Goal: Task Accomplishment & Management: Complete application form

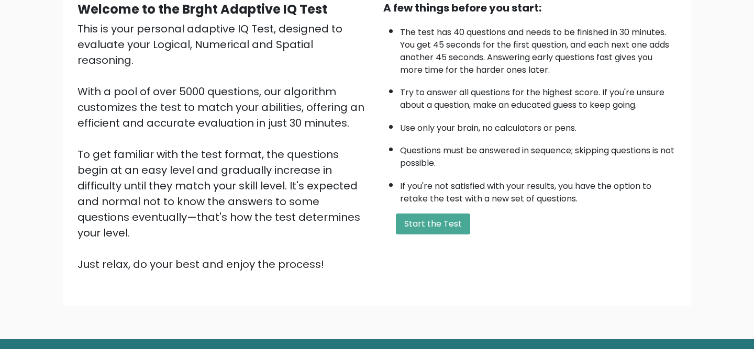
scroll to position [130, 0]
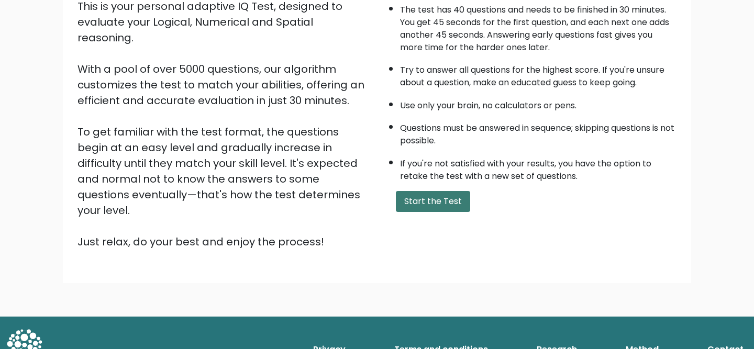
click at [439, 199] on button "Start the Test" at bounding box center [433, 201] width 74 height 21
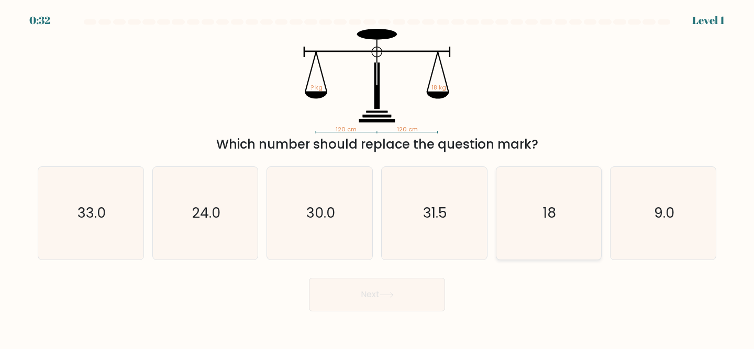
click at [544, 217] on text "18" at bounding box center [549, 213] width 13 height 19
click at [377, 177] on input "e. 18" at bounding box center [377, 176] width 1 height 3
radio input "true"
click at [354, 300] on button "Next" at bounding box center [377, 295] width 136 height 34
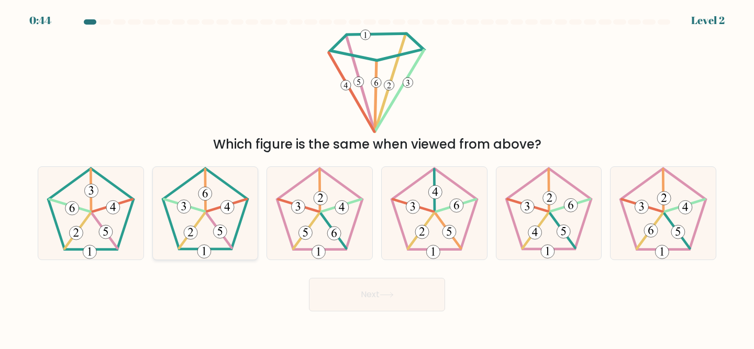
click at [224, 238] on 153 at bounding box center [219, 231] width 25 height 35
click at [377, 177] on input "b." at bounding box center [377, 176] width 1 height 3
radio input "true"
click at [388, 294] on icon at bounding box center [387, 295] width 14 height 6
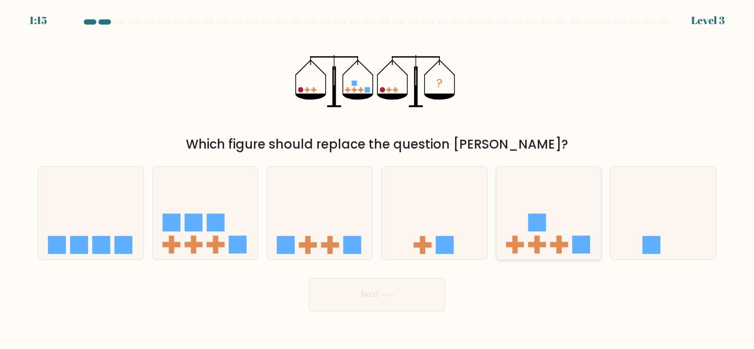
click at [533, 232] on icon at bounding box center [548, 213] width 105 height 87
click at [377, 177] on input "e." at bounding box center [377, 176] width 1 height 3
radio input "true"
click at [403, 291] on button "Next" at bounding box center [377, 295] width 136 height 34
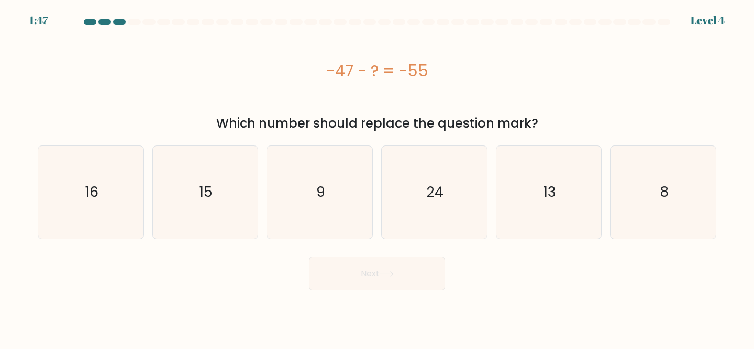
drag, startPoint x: 319, startPoint y: 69, endPoint x: 449, endPoint y: 72, distance: 129.9
click at [449, 72] on div "-47 - ? = -55" at bounding box center [377, 71] width 679 height 24
copy div "-47 - ? = -55"
click at [660, 186] on text "8" at bounding box center [664, 191] width 9 height 19
click at [377, 177] on input "f. 8" at bounding box center [377, 176] width 1 height 3
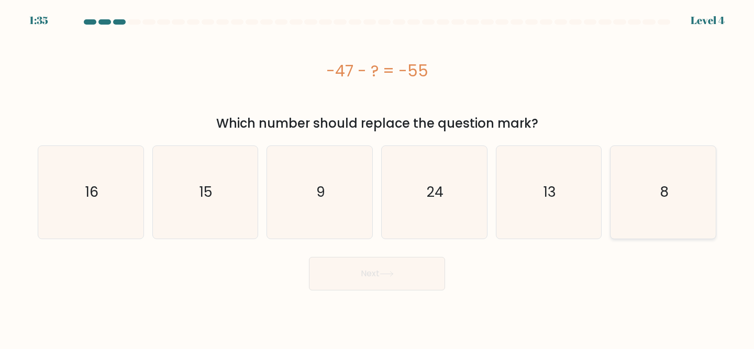
radio input "true"
click at [381, 277] on button "Next" at bounding box center [377, 274] width 136 height 34
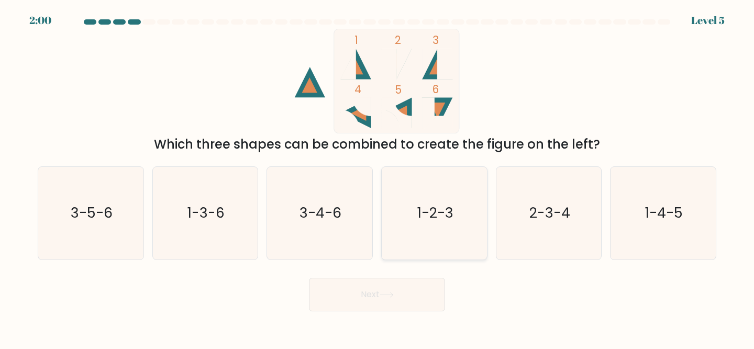
click at [438, 229] on icon "1-2-3" at bounding box center [434, 213] width 93 height 93
click at [377, 177] on input "d. 1-2-3" at bounding box center [377, 176] width 1 height 3
radio input "true"
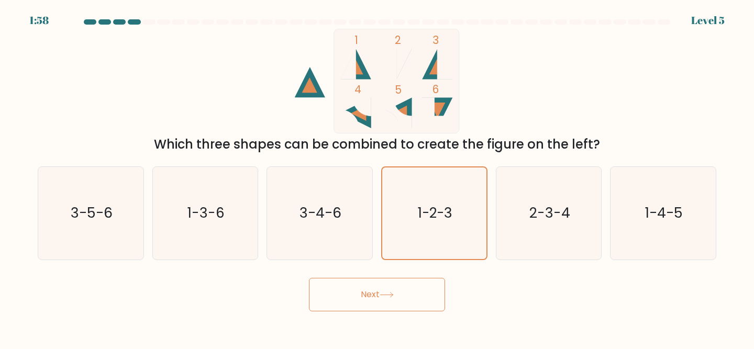
click at [368, 301] on button "Next" at bounding box center [377, 295] width 136 height 34
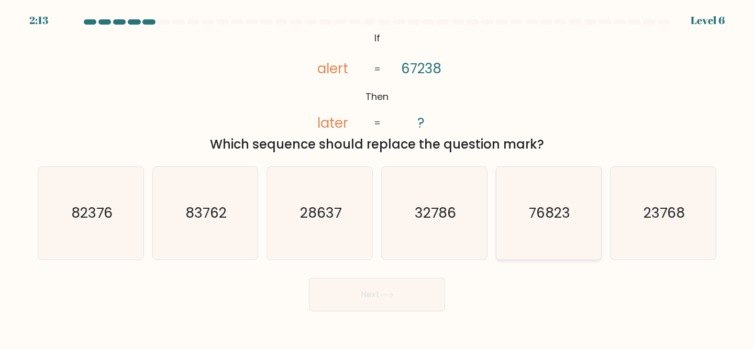
click at [557, 224] on icon "76823" at bounding box center [549, 213] width 93 height 93
click at [377, 177] on input "e. 76823" at bounding box center [377, 176] width 1 height 3
radio input "true"
click at [392, 295] on icon at bounding box center [387, 295] width 14 height 6
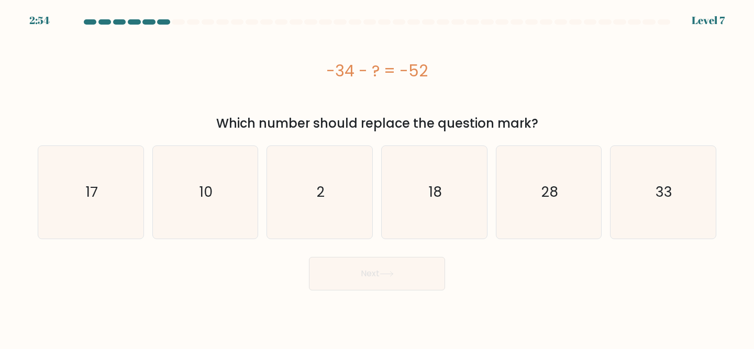
drag, startPoint x: 308, startPoint y: 69, endPoint x: 437, endPoint y: 64, distance: 128.9
click at [437, 64] on div "-34 - ? = -52" at bounding box center [377, 71] width 679 height 24
copy div "-34 - ? = -52"
click at [433, 185] on text "18" at bounding box center [435, 191] width 13 height 19
click at [377, 177] on input "d. 18" at bounding box center [377, 176] width 1 height 3
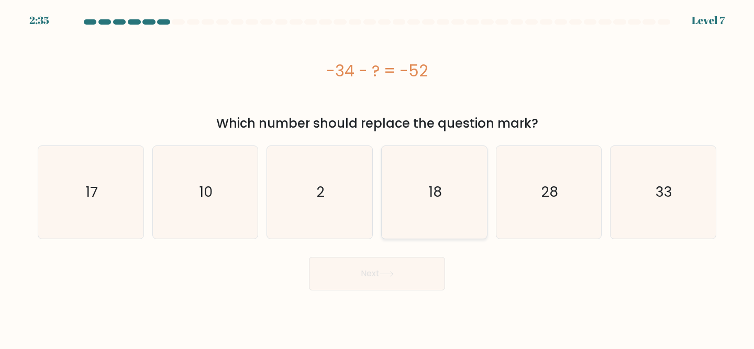
radio input "true"
click at [392, 270] on button "Next" at bounding box center [377, 274] width 136 height 34
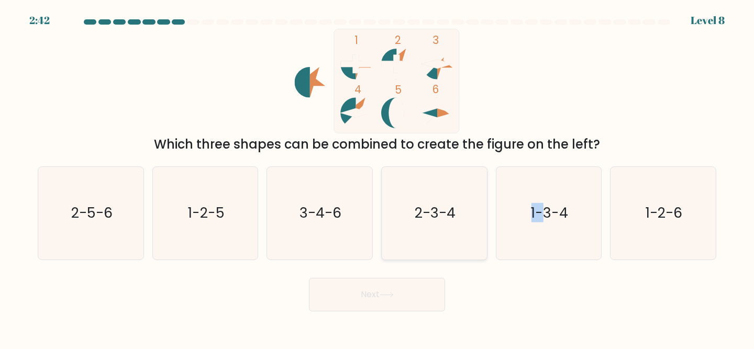
drag, startPoint x: 540, startPoint y: 202, endPoint x: 462, endPoint y: 205, distance: 77.5
click at [462, 205] on div "a. 2-5-6 b. 1-2-5 c. 3-4-6 d. 2-3-4" at bounding box center [377, 209] width 687 height 102
click at [462, 205] on icon "2-3-4" at bounding box center [434, 213] width 93 height 93
click at [377, 177] on input "d. 2-3-4" at bounding box center [377, 176] width 1 height 3
radio input "true"
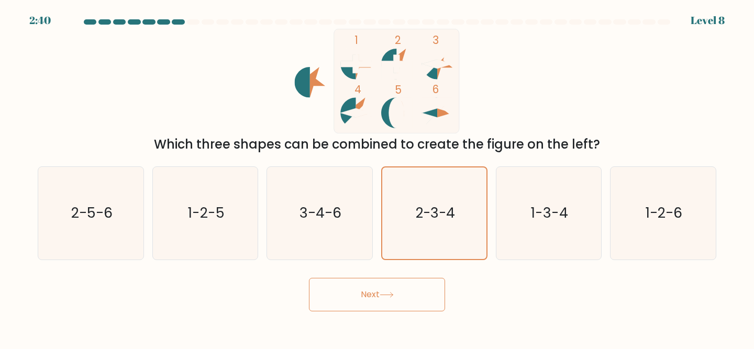
click at [398, 290] on button "Next" at bounding box center [377, 295] width 136 height 34
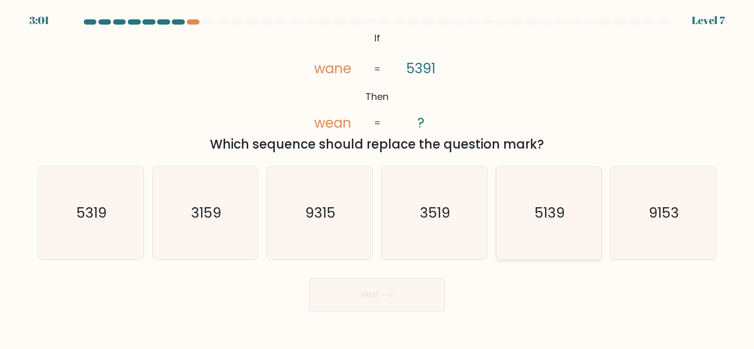
click at [563, 207] on text "5139" at bounding box center [550, 213] width 30 height 19
click at [377, 177] on input "e. 5139" at bounding box center [377, 176] width 1 height 3
radio input "true"
click at [379, 300] on button "Next" at bounding box center [377, 295] width 136 height 34
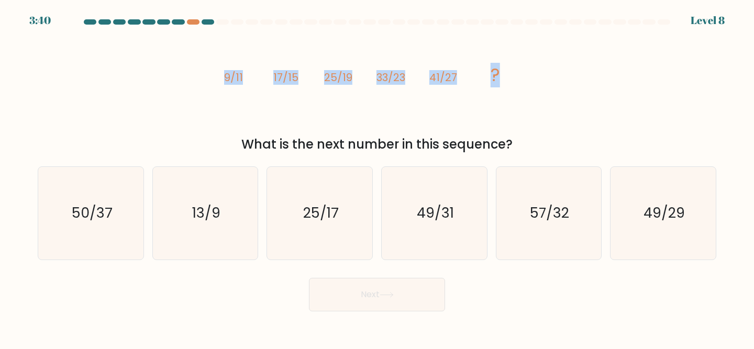
drag, startPoint x: 221, startPoint y: 76, endPoint x: 572, endPoint y: 90, distance: 351.6
click at [572, 90] on div "image/svg+xml 9/11 17/15 25/19 33/23 41/27 ? What is the next number in this se…" at bounding box center [376, 91] width 691 height 125
copy g "9/11 17/15 25/19 33/23 41/27 ?"
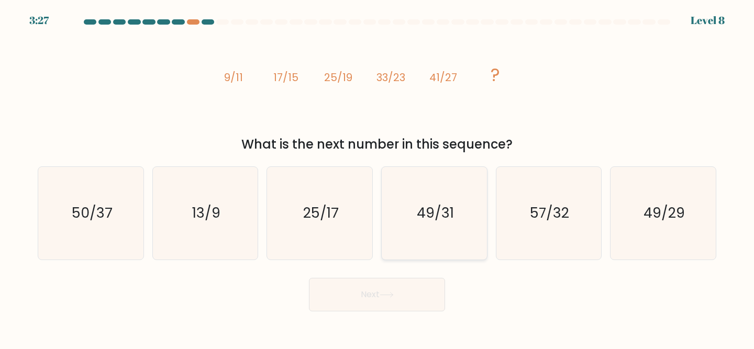
click at [441, 197] on icon "49/31" at bounding box center [434, 213] width 93 height 93
click at [377, 177] on input "d. 49/31" at bounding box center [377, 176] width 1 height 3
radio input "true"
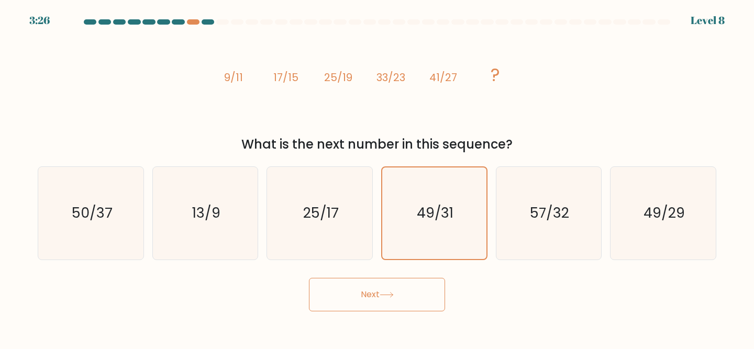
click at [371, 296] on button "Next" at bounding box center [377, 295] width 136 height 34
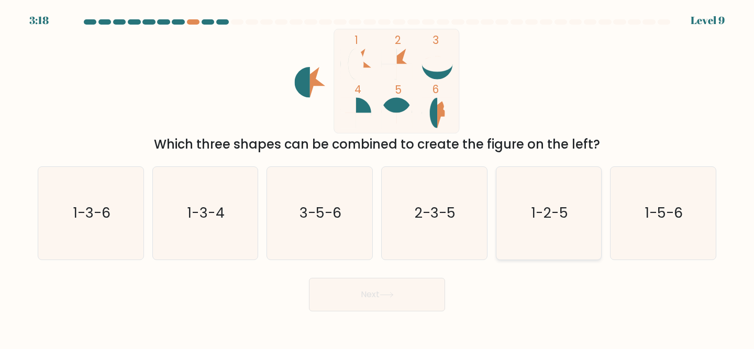
drag, startPoint x: 526, startPoint y: 218, endPoint x: 513, endPoint y: 198, distance: 23.8
click at [513, 198] on icon "1-2-5" at bounding box center [549, 213] width 93 height 93
click at [377, 177] on input "e. 1-2-5" at bounding box center [377, 176] width 1 height 3
radio input "true"
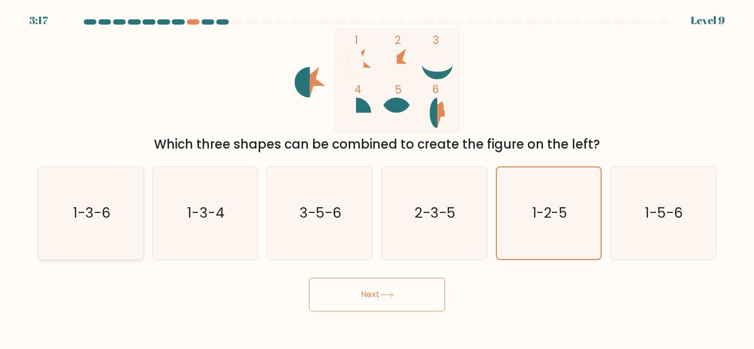
click at [93, 230] on icon "1-3-6" at bounding box center [91, 213] width 93 height 93
click at [377, 177] on input "a. 1-3-6" at bounding box center [377, 176] width 1 height 3
radio input "true"
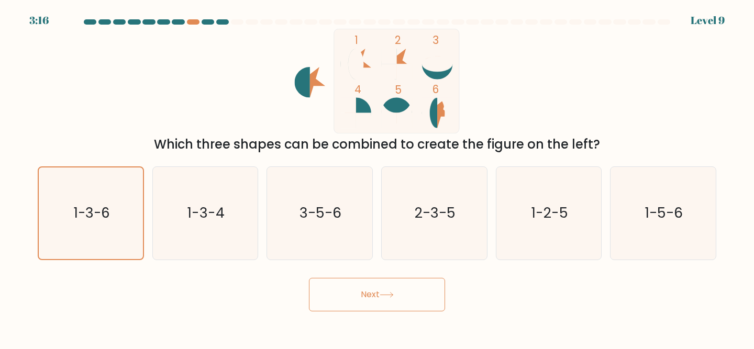
click at [326, 302] on button "Next" at bounding box center [377, 295] width 136 height 34
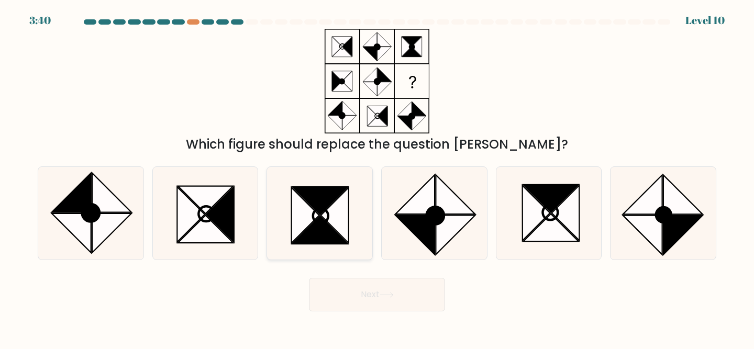
click at [312, 226] on icon at bounding box center [319, 230] width 55 height 28
click at [377, 177] on input "c." at bounding box center [377, 176] width 1 height 3
radio input "true"
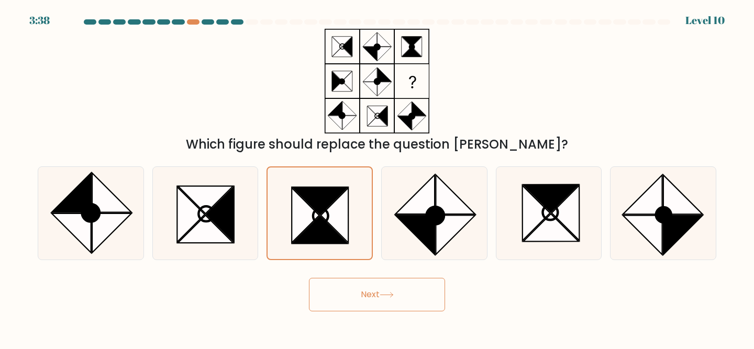
click at [401, 282] on button "Next" at bounding box center [377, 295] width 136 height 34
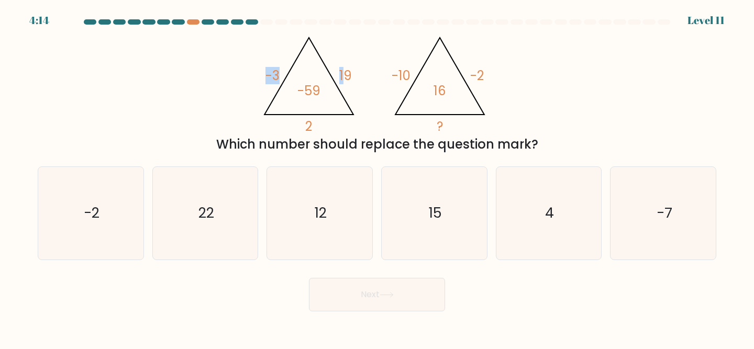
drag, startPoint x: 254, startPoint y: 52, endPoint x: 344, endPoint y: 96, distance: 100.2
click at [344, 96] on div "@import url('[URL][DOMAIN_NAME]); -3 19 2 -59 @import url('[URL][DOMAIN_NAME]);…" at bounding box center [376, 91] width 691 height 125
click at [579, 102] on div "@import url('[URL][DOMAIN_NAME]); -3 19 2 -59 @import url('[URL][DOMAIN_NAME]);…" at bounding box center [376, 91] width 691 height 125
click at [442, 205] on icon "15" at bounding box center [434, 213] width 93 height 93
click at [377, 177] on input "d. 15" at bounding box center [377, 176] width 1 height 3
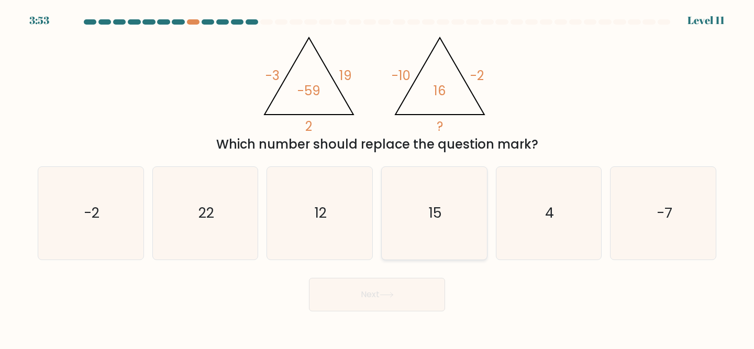
radio input "true"
click at [393, 305] on button "Next" at bounding box center [377, 295] width 136 height 34
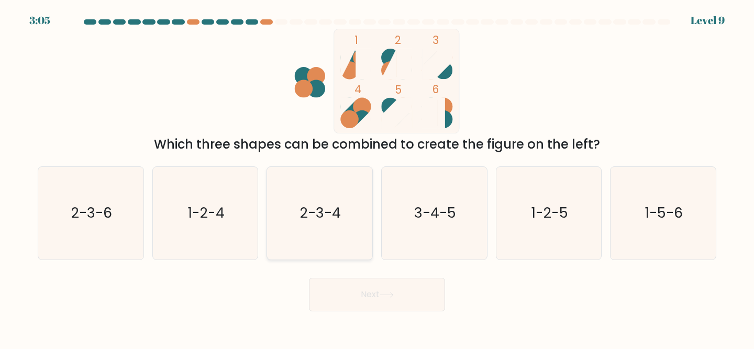
click at [326, 209] on text "2-3-4" at bounding box center [320, 213] width 41 height 19
click at [377, 177] on input "c. 2-3-4" at bounding box center [377, 176] width 1 height 3
radio input "true"
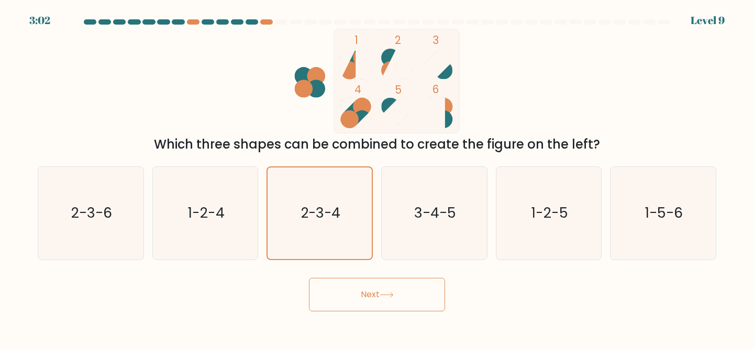
click at [396, 280] on button "Next" at bounding box center [377, 295] width 136 height 34
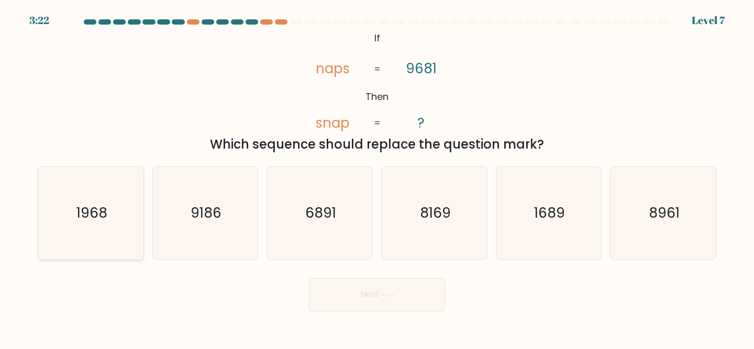
click at [82, 232] on icon "1968" at bounding box center [91, 213] width 93 height 93
click at [377, 177] on input "a. 1968" at bounding box center [377, 176] width 1 height 3
radio input "true"
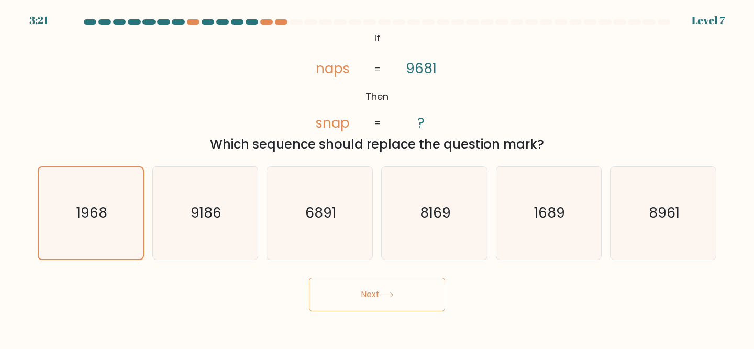
click at [357, 308] on button "Next" at bounding box center [377, 295] width 136 height 34
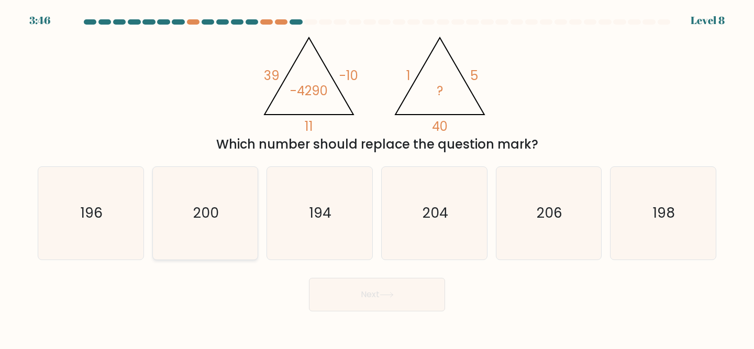
click at [212, 209] on text "200" at bounding box center [206, 213] width 26 height 19
click at [377, 177] on input "b. 200" at bounding box center [377, 176] width 1 height 3
radio input "true"
click at [391, 270] on form at bounding box center [377, 165] width 754 height 292
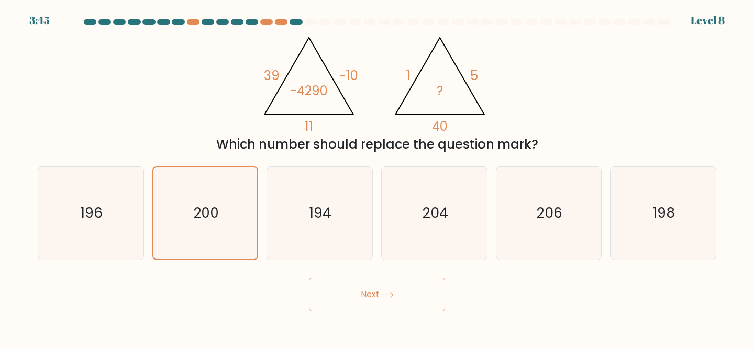
click at [391, 282] on button "Next" at bounding box center [377, 295] width 136 height 34
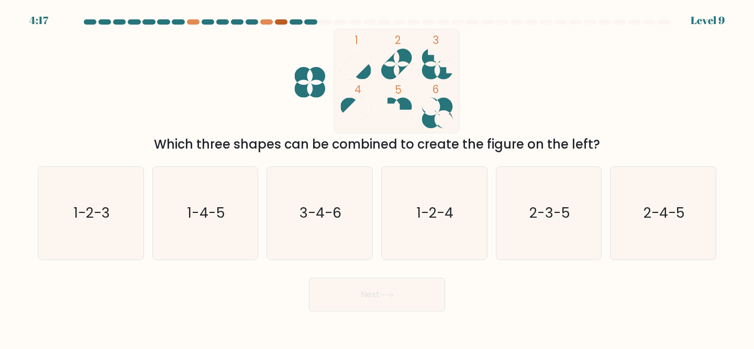
click at [278, 20] on div at bounding box center [281, 21] width 13 height 5
click at [282, 20] on div at bounding box center [281, 21] width 13 height 5
click at [462, 210] on icon "1-2-4" at bounding box center [434, 213] width 93 height 93
click at [377, 177] on input "d. 1-2-4" at bounding box center [377, 176] width 1 height 3
radio input "true"
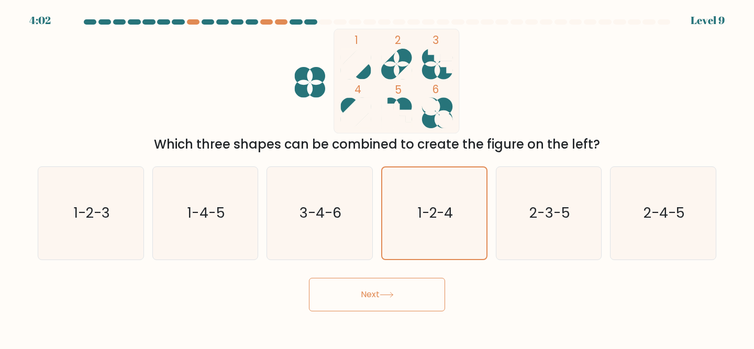
click at [401, 299] on button "Next" at bounding box center [377, 295] width 136 height 34
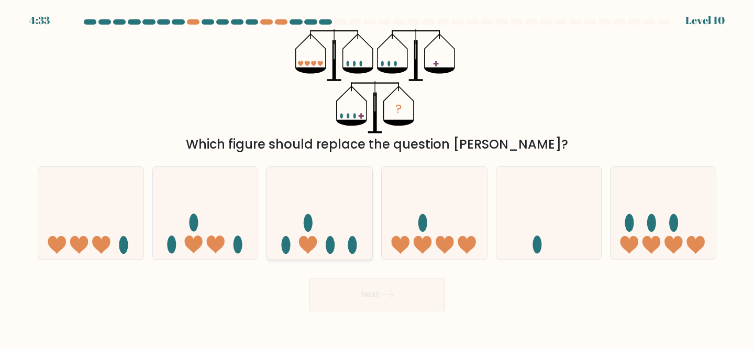
click at [316, 215] on icon at bounding box center [319, 213] width 105 height 87
click at [377, 177] on input "c." at bounding box center [377, 176] width 1 height 3
radio input "true"
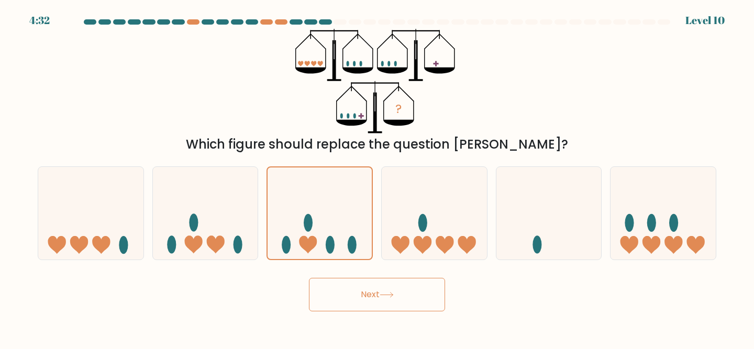
click at [343, 303] on button "Next" at bounding box center [377, 295] width 136 height 34
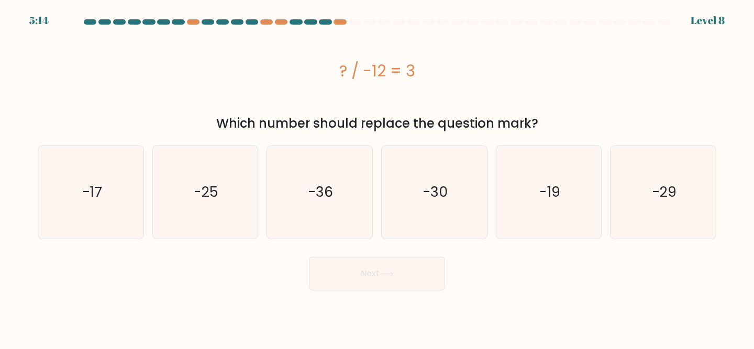
drag, startPoint x: 335, startPoint y: 72, endPoint x: 455, endPoint y: 71, distance: 120.4
click at [455, 71] on div "? / -12 = 3" at bounding box center [377, 71] width 679 height 24
copy div "? / -12 = 3"
click at [303, 195] on icon "-36" at bounding box center [319, 192] width 93 height 93
click at [377, 177] on input "c. -36" at bounding box center [377, 176] width 1 height 3
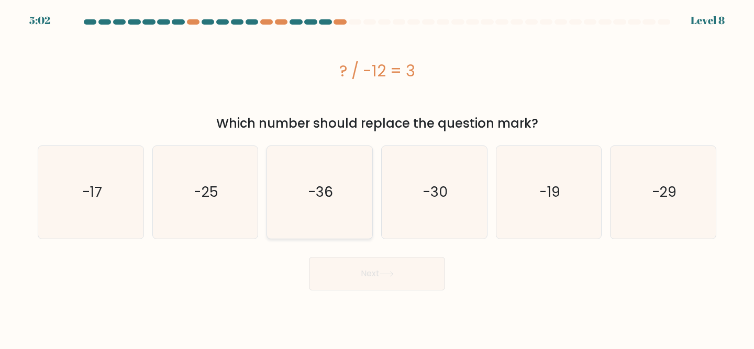
radio input "true"
click at [401, 264] on button "Next" at bounding box center [377, 274] width 136 height 34
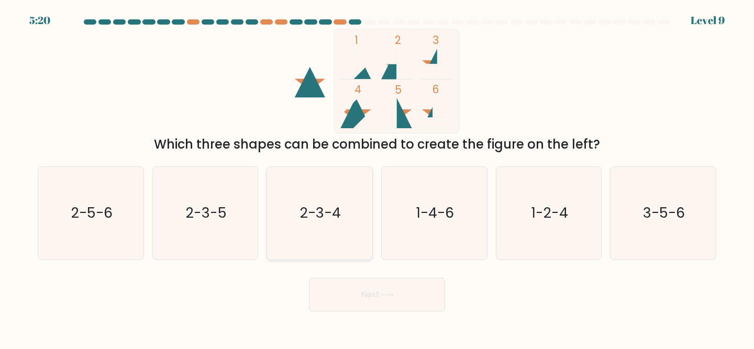
click at [329, 220] on text "2-3-4" at bounding box center [320, 213] width 41 height 19
click at [377, 177] on input "c. 2-3-4" at bounding box center [377, 176] width 1 height 3
radio input "true"
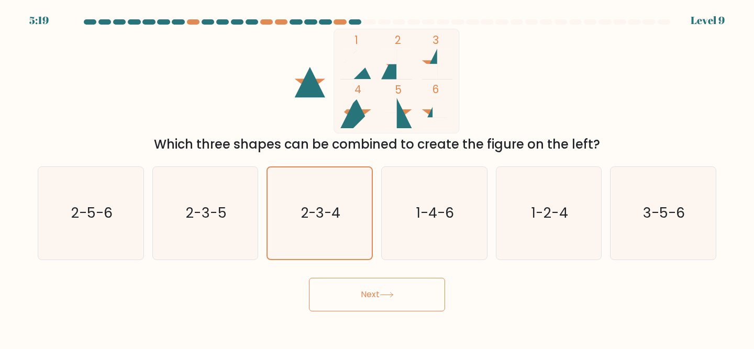
click at [366, 292] on button "Next" at bounding box center [377, 295] width 136 height 34
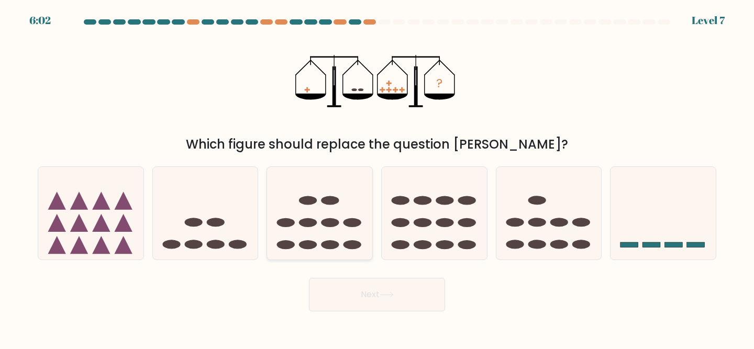
click at [345, 224] on ellipse at bounding box center [352, 222] width 18 height 9
click at [377, 177] on input "c." at bounding box center [377, 176] width 1 height 3
radio input "true"
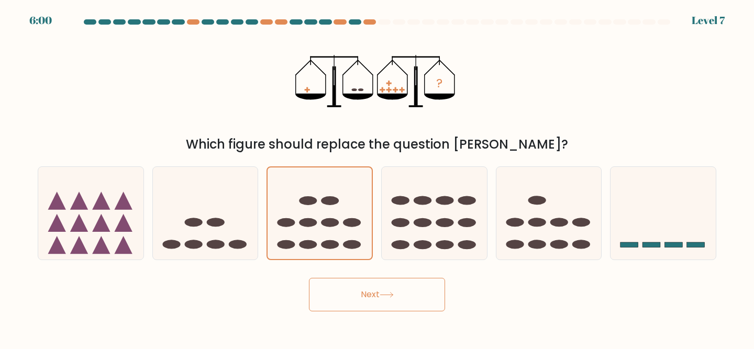
click at [376, 294] on button "Next" at bounding box center [377, 295] width 136 height 34
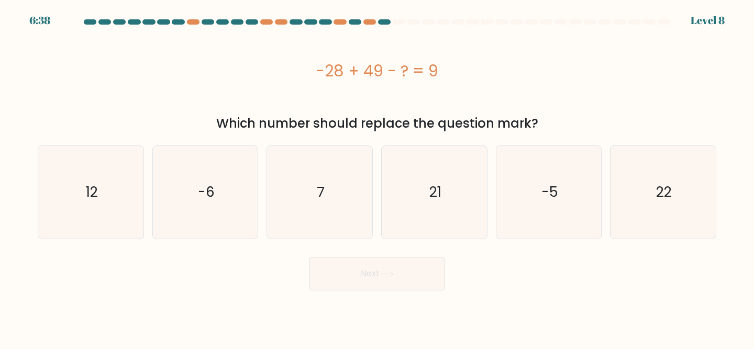
drag, startPoint x: 310, startPoint y: 74, endPoint x: 475, endPoint y: 70, distance: 165.0
click at [475, 70] on div "-28 + 49 - ? = 9" at bounding box center [377, 71] width 679 height 24
copy div "-28 + 49 - ? = 9"
click at [138, 210] on div "12" at bounding box center [91, 193] width 106 height 94
click at [377, 177] on input "a. 12" at bounding box center [377, 176] width 1 height 3
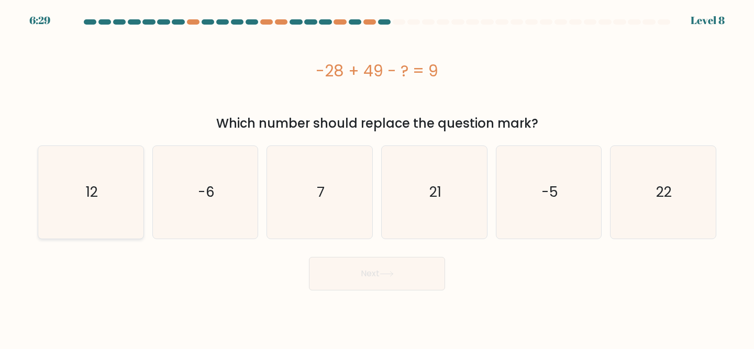
radio input "true"
click at [364, 272] on button "Next" at bounding box center [377, 274] width 136 height 34
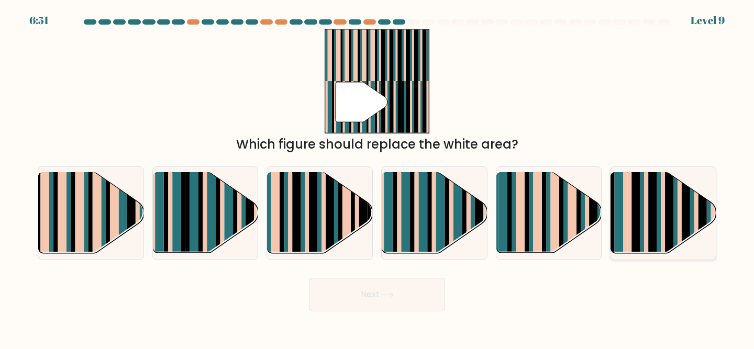
click at [662, 214] on rect at bounding box center [663, 223] width 4 height 104
click at [377, 177] on input "f." at bounding box center [377, 176] width 1 height 3
radio input "true"
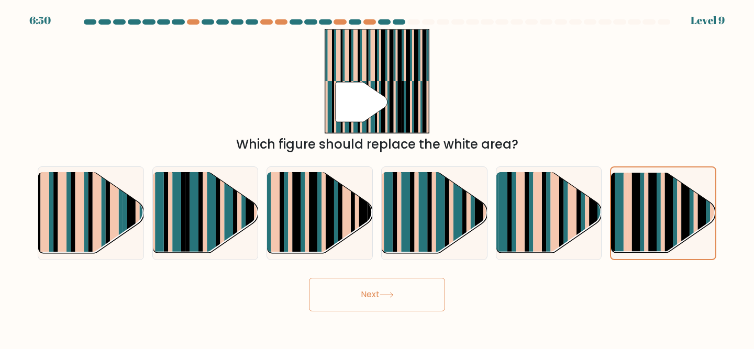
click at [397, 298] on button "Next" at bounding box center [377, 295] width 136 height 34
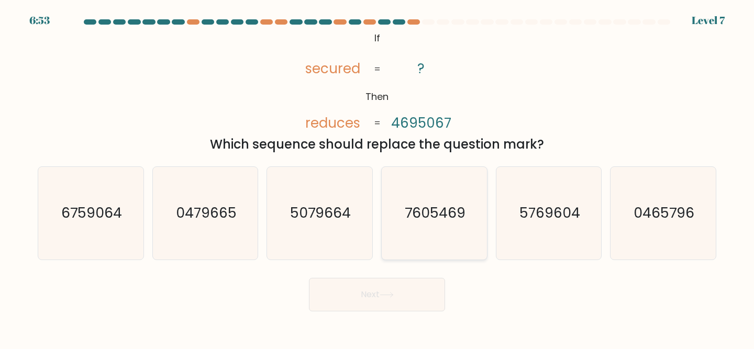
click at [419, 226] on icon "7605469" at bounding box center [434, 213] width 93 height 93
click at [377, 177] on input "d. 7605469" at bounding box center [377, 176] width 1 height 3
radio input "true"
click at [388, 304] on button "Next" at bounding box center [377, 295] width 136 height 34
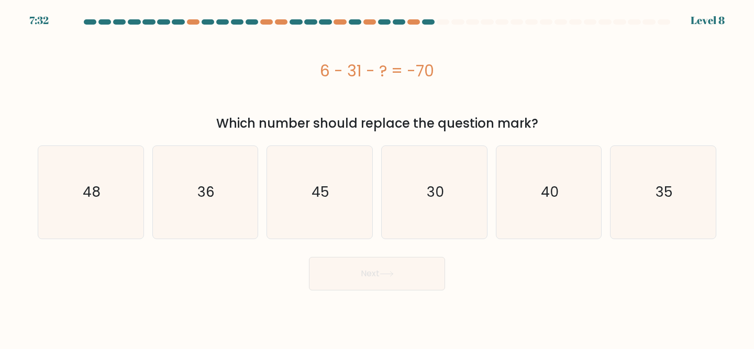
drag, startPoint x: 305, startPoint y: 74, endPoint x: 494, endPoint y: 74, distance: 189.0
click at [494, 74] on div "6 - 31 - ? = -70" at bounding box center [377, 71] width 679 height 24
copy div "6 - 31 - ? = -70"
click at [335, 194] on icon "45" at bounding box center [319, 192] width 93 height 93
click at [377, 177] on input "c. 45" at bounding box center [377, 176] width 1 height 3
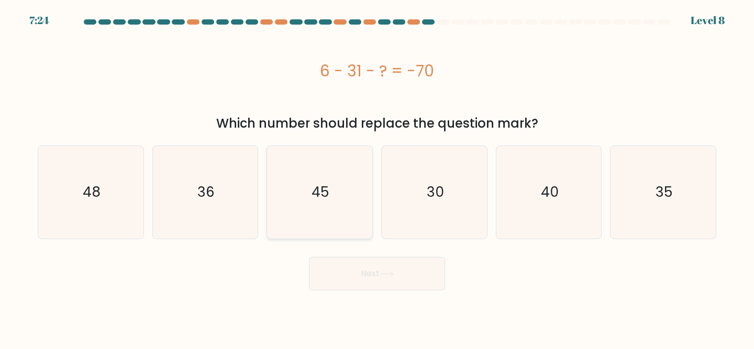
radio input "true"
click at [358, 268] on button "Next" at bounding box center [377, 274] width 136 height 34
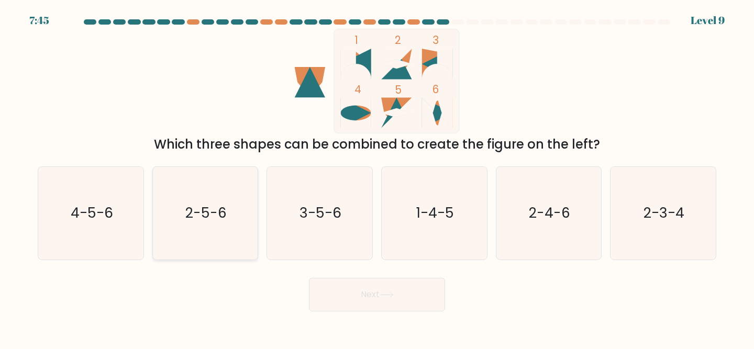
click at [193, 226] on icon "2-5-6" at bounding box center [205, 213] width 93 height 93
click at [377, 177] on input "b. 2-5-6" at bounding box center [377, 176] width 1 height 3
radio input "true"
click at [378, 296] on button "Next" at bounding box center [377, 295] width 136 height 34
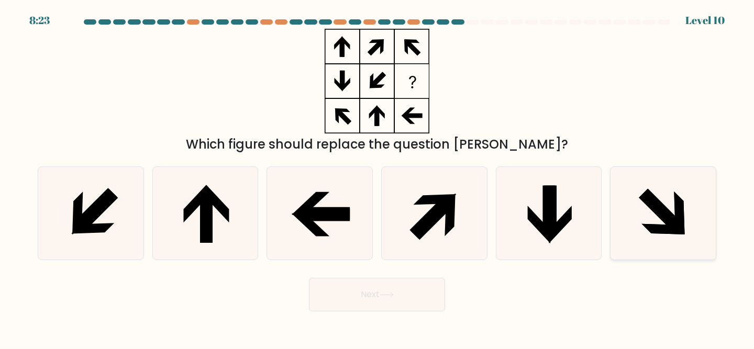
click at [672, 246] on icon at bounding box center [663, 213] width 93 height 93
click at [377, 177] on input "f." at bounding box center [377, 176] width 1 height 3
radio input "true"
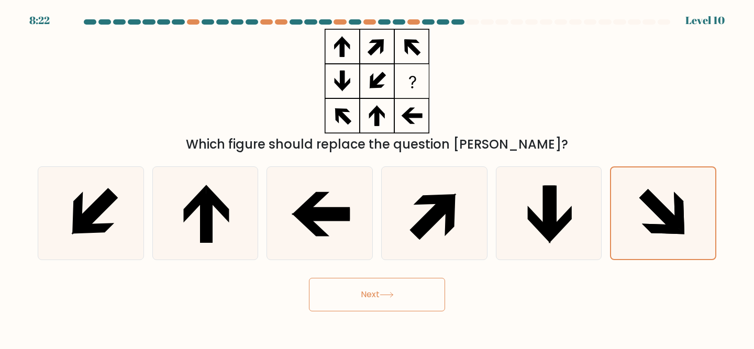
click at [431, 298] on button "Next" at bounding box center [377, 295] width 136 height 34
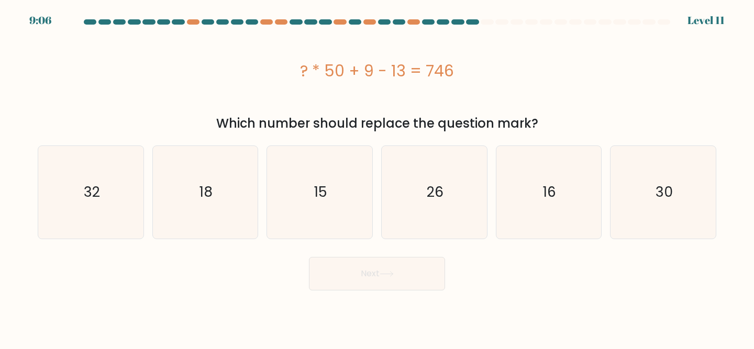
drag, startPoint x: 284, startPoint y: 59, endPoint x: 517, endPoint y: 57, distance: 233.0
click at [517, 58] on div "? * 50 + 9 - 13 = 746" at bounding box center [377, 71] width 679 height 84
drag, startPoint x: 285, startPoint y: 73, endPoint x: 496, endPoint y: 72, distance: 211.0
click at [496, 72] on div "? * 50 + 9 - 13 = 746" at bounding box center [377, 71] width 679 height 24
copy div "? * 50 + 9 - 13 = 746"
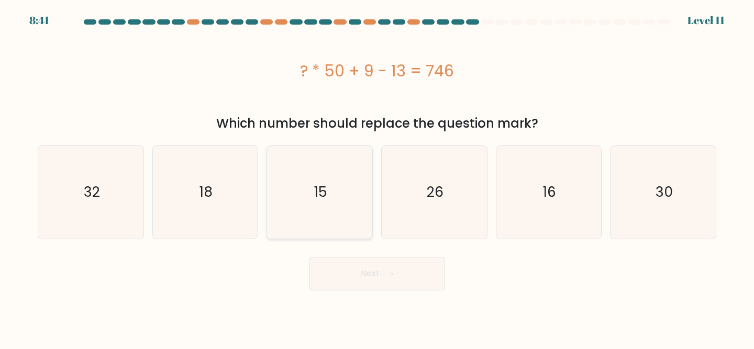
click at [339, 180] on icon "15" at bounding box center [319, 192] width 93 height 93
click at [377, 177] on input "c. 15" at bounding box center [377, 176] width 1 height 3
radio input "true"
click at [359, 276] on button "Next" at bounding box center [377, 274] width 136 height 34
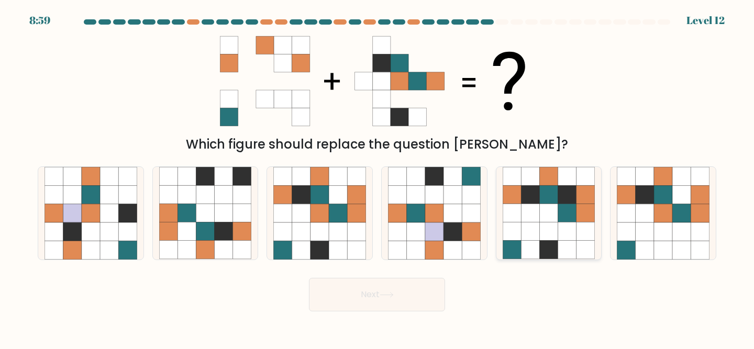
click at [559, 219] on icon at bounding box center [567, 213] width 18 height 18
click at [377, 177] on input "e." at bounding box center [377, 176] width 1 height 3
radio input "true"
click at [336, 232] on icon at bounding box center [338, 232] width 18 height 18
click at [377, 177] on input "c." at bounding box center [377, 176] width 1 height 3
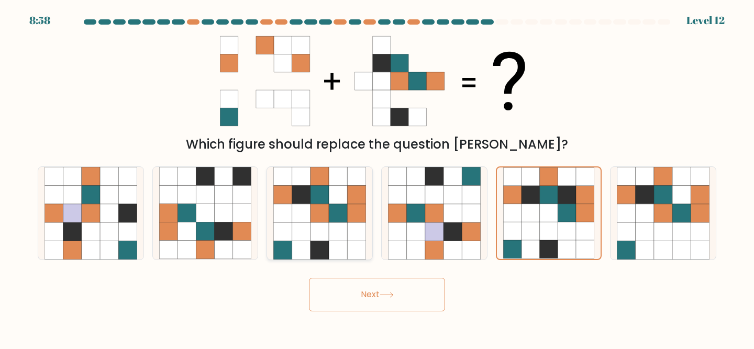
radio input "true"
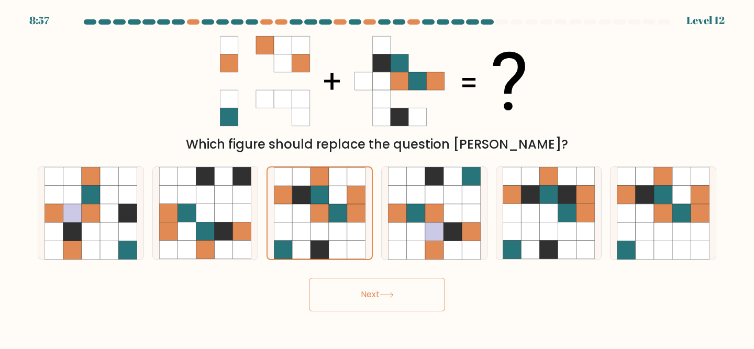
click at [405, 303] on button "Next" at bounding box center [377, 295] width 136 height 34
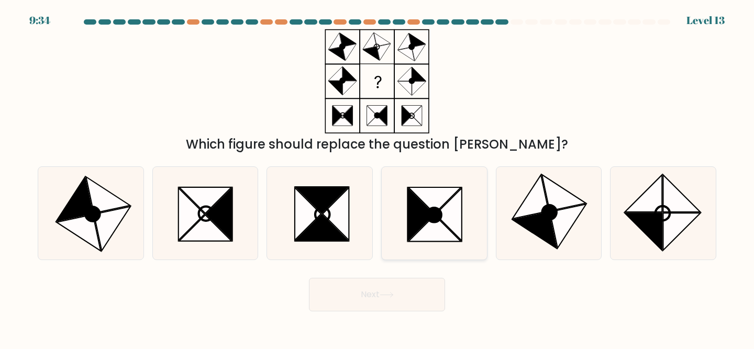
click at [434, 229] on icon at bounding box center [434, 228] width 52 height 26
click at [377, 177] on input "d." at bounding box center [377, 176] width 1 height 3
radio input "true"
click at [545, 228] on icon at bounding box center [535, 231] width 44 height 36
click at [377, 177] on input "e." at bounding box center [377, 176] width 1 height 3
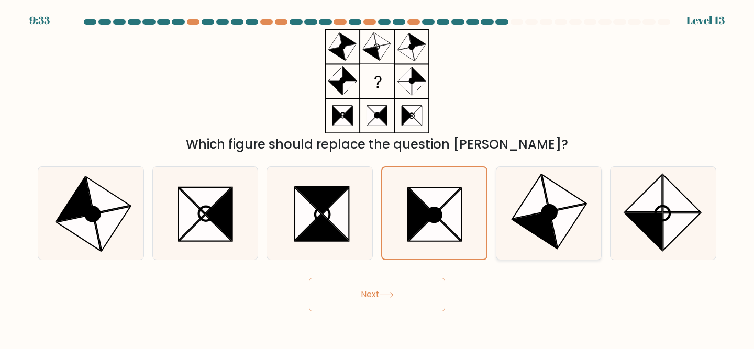
radio input "true"
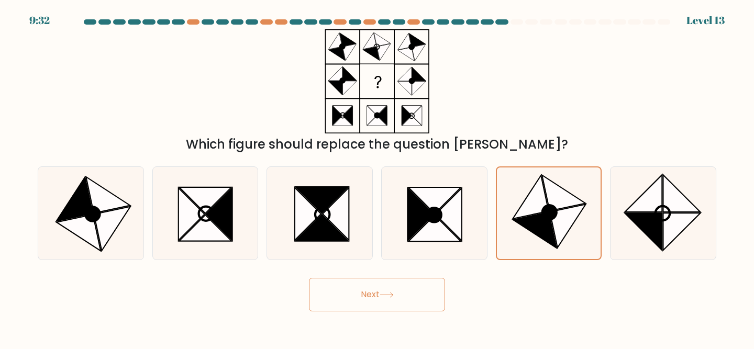
click at [404, 295] on button "Next" at bounding box center [377, 295] width 136 height 34
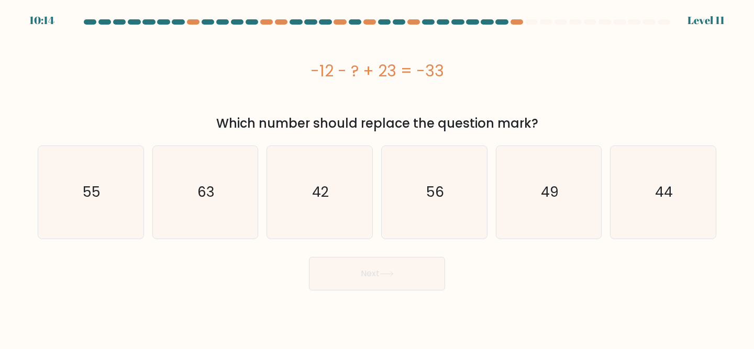
drag, startPoint x: 275, startPoint y: 57, endPoint x: 496, endPoint y: 58, distance: 220.9
click at [496, 58] on div "-12 - ? + 23 = -33" at bounding box center [377, 71] width 679 height 84
click at [433, 70] on div "-12 - ? + 23 = -33" at bounding box center [377, 71] width 679 height 24
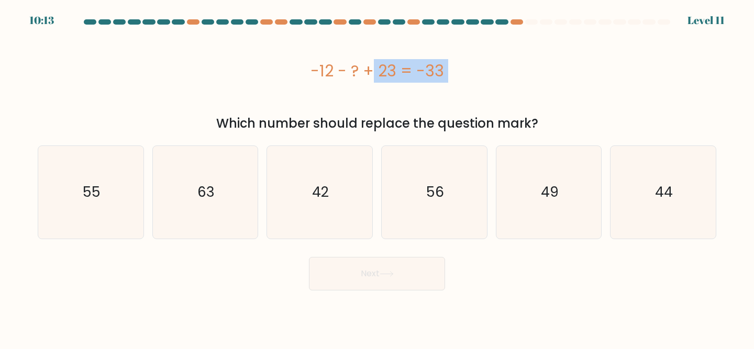
copy div "-12 - ? + 23 = -33"
click at [658, 191] on text "44" at bounding box center [664, 191] width 18 height 19
click at [377, 177] on input "f. 44" at bounding box center [377, 176] width 1 height 3
radio input "true"
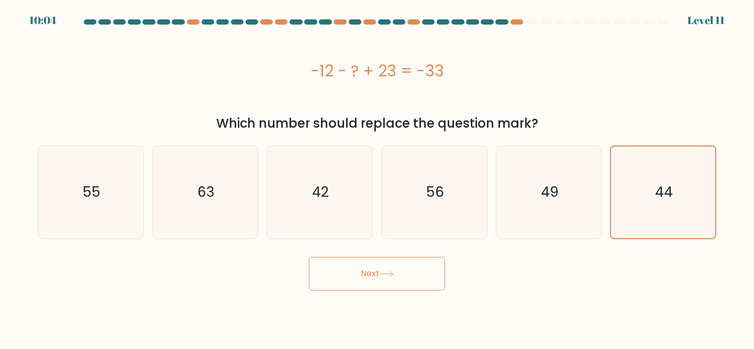
click at [421, 275] on button "Next" at bounding box center [377, 274] width 136 height 34
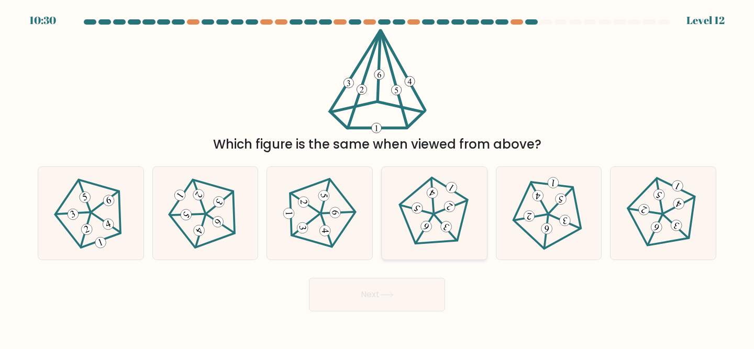
click at [439, 211] on 538 at bounding box center [451, 207] width 32 height 35
click at [377, 177] on input "d." at bounding box center [377, 176] width 1 height 3
radio input "true"
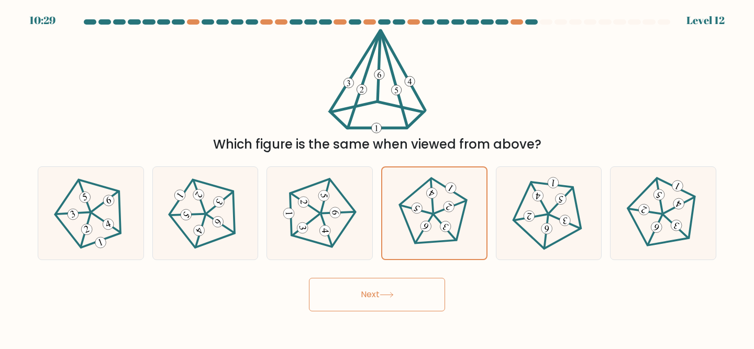
click at [401, 307] on button "Next" at bounding box center [377, 295] width 136 height 34
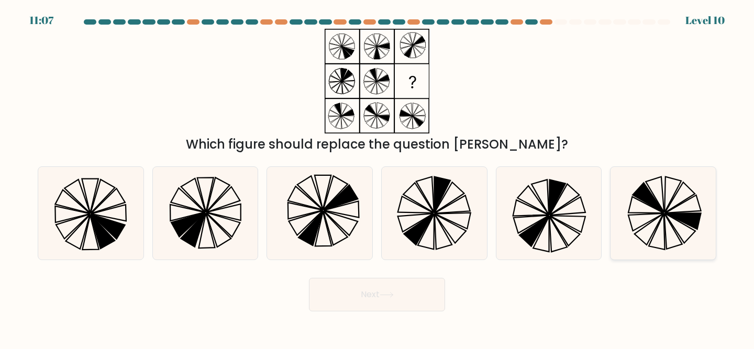
click at [690, 195] on icon at bounding box center [663, 213] width 93 height 93
click at [377, 177] on input "f." at bounding box center [377, 176] width 1 height 3
radio input "true"
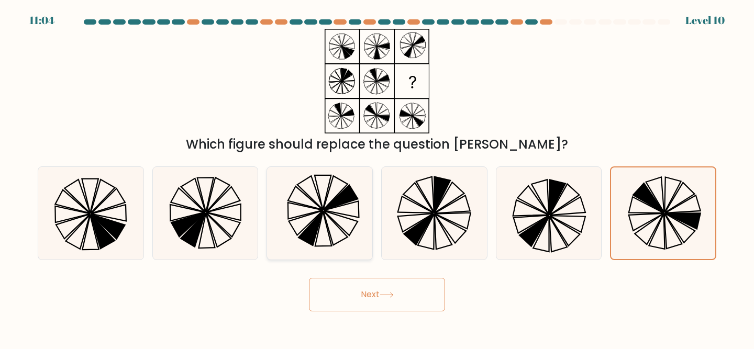
click at [343, 214] on icon at bounding box center [319, 213] width 93 height 93
click at [377, 177] on input "c." at bounding box center [377, 176] width 1 height 3
radio input "true"
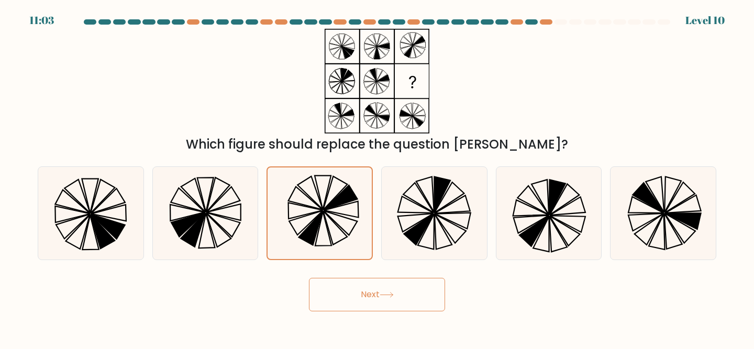
click at [394, 293] on icon at bounding box center [387, 295] width 14 height 6
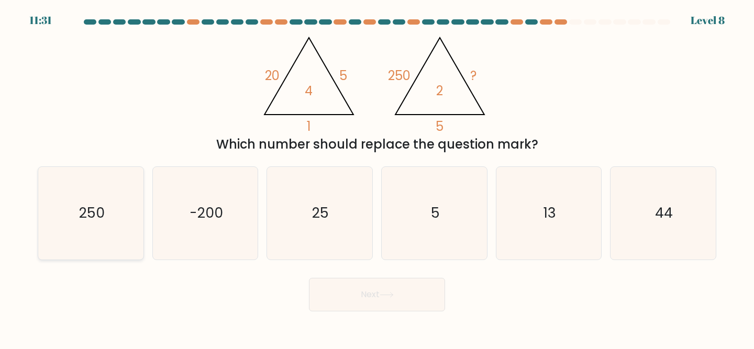
click at [97, 225] on icon "250" at bounding box center [91, 213] width 93 height 93
click at [377, 177] on input "a. 250" at bounding box center [377, 176] width 1 height 3
radio input "true"
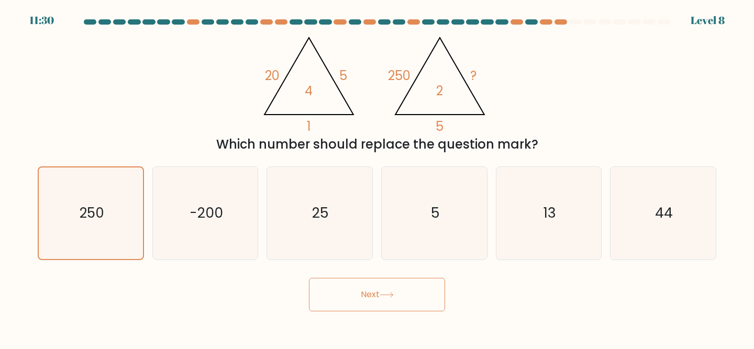
click at [387, 298] on button "Next" at bounding box center [377, 295] width 136 height 34
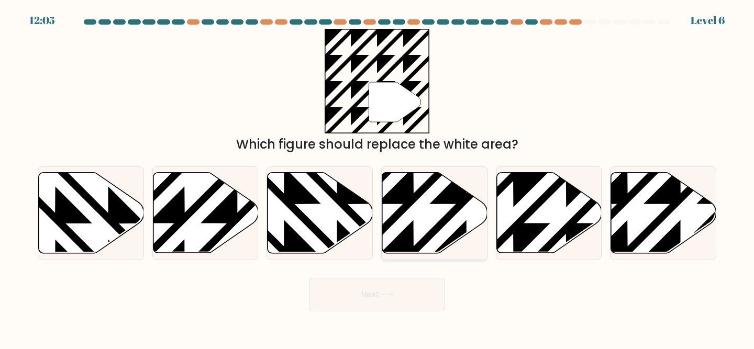
click at [443, 215] on icon at bounding box center [434, 213] width 105 height 81
click at [377, 177] on input "d." at bounding box center [377, 176] width 1 height 3
radio input "true"
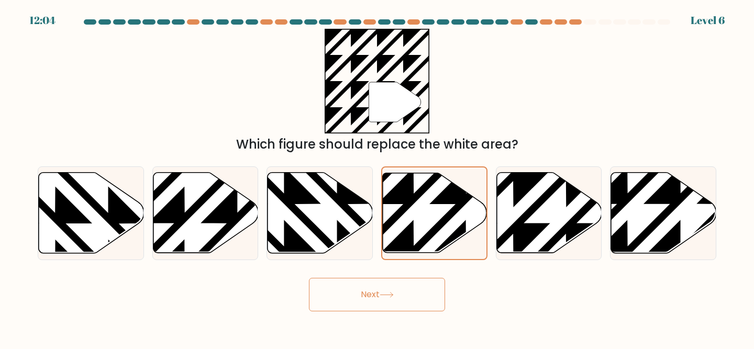
click at [364, 297] on button "Next" at bounding box center [377, 295] width 136 height 34
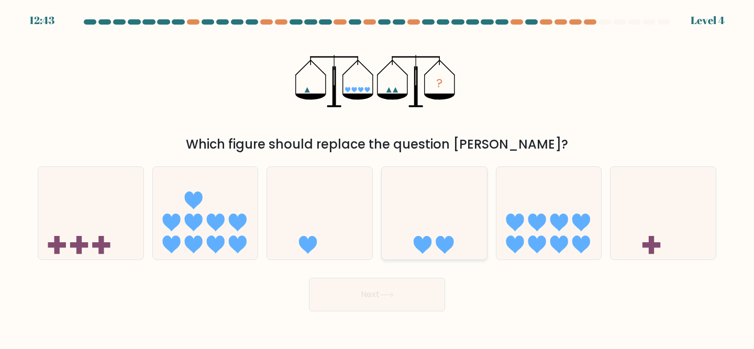
click at [432, 227] on icon at bounding box center [434, 213] width 105 height 87
click at [377, 177] on input "d." at bounding box center [377, 176] width 1 height 3
radio input "true"
click at [387, 295] on icon at bounding box center [386, 295] width 13 height 5
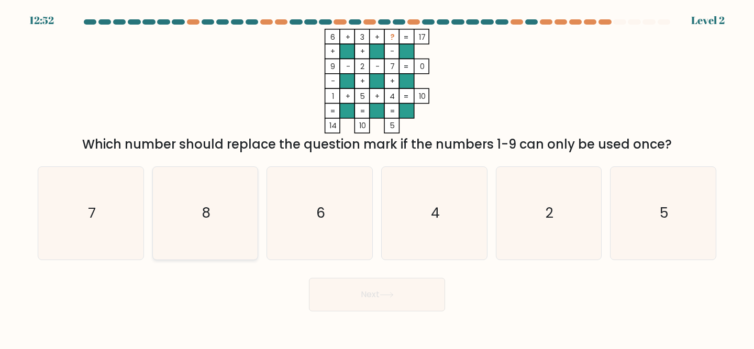
click at [232, 241] on icon "8" at bounding box center [205, 213] width 93 height 93
click at [377, 177] on input "b. 8" at bounding box center [377, 176] width 1 height 3
radio input "true"
click at [406, 307] on button "Next" at bounding box center [377, 295] width 136 height 34
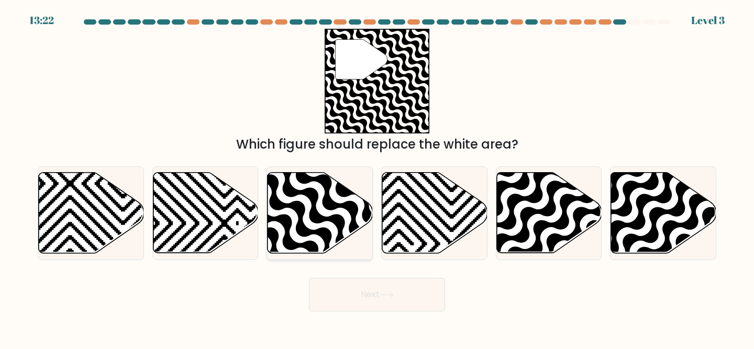
click at [305, 219] on icon at bounding box center [320, 213] width 105 height 81
click at [377, 177] on input "c." at bounding box center [377, 176] width 1 height 3
radio input "true"
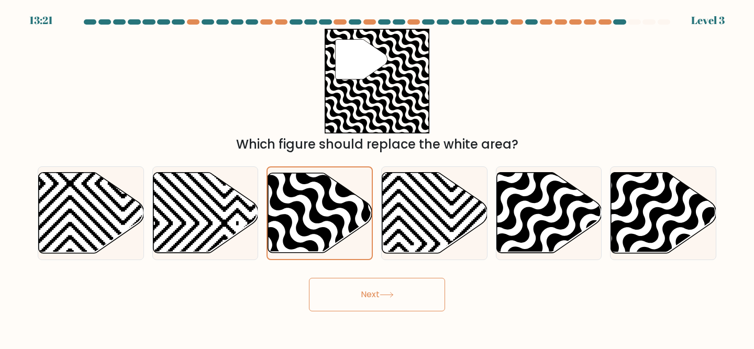
click at [361, 296] on button "Next" at bounding box center [377, 295] width 136 height 34
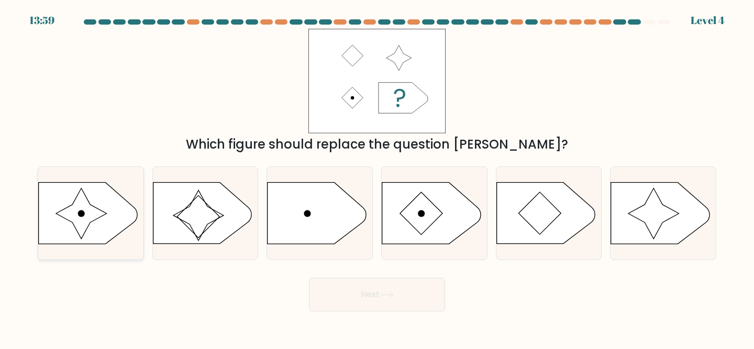
click at [97, 235] on icon at bounding box center [88, 213] width 98 height 61
click at [377, 177] on input "a." at bounding box center [377, 176] width 1 height 3
radio input "true"
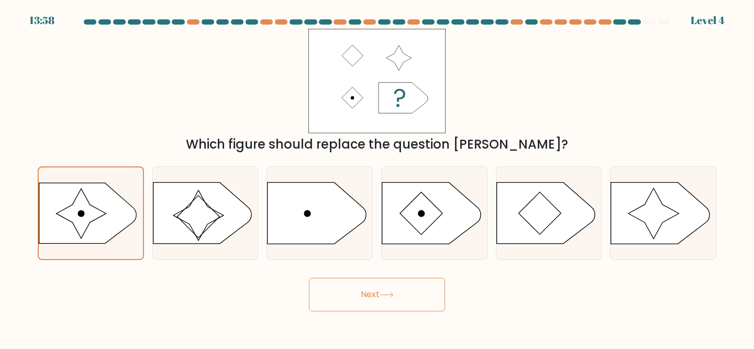
click at [377, 298] on button "Next" at bounding box center [377, 295] width 136 height 34
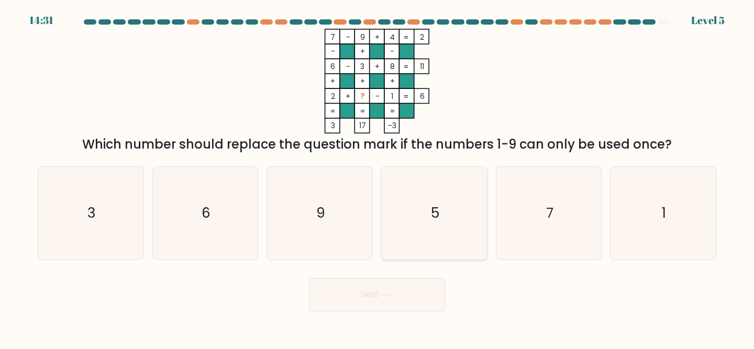
click at [452, 217] on icon "5" at bounding box center [434, 213] width 93 height 93
click at [377, 177] on input "d. 5" at bounding box center [377, 176] width 1 height 3
radio input "true"
click at [380, 299] on button "Next" at bounding box center [377, 295] width 136 height 34
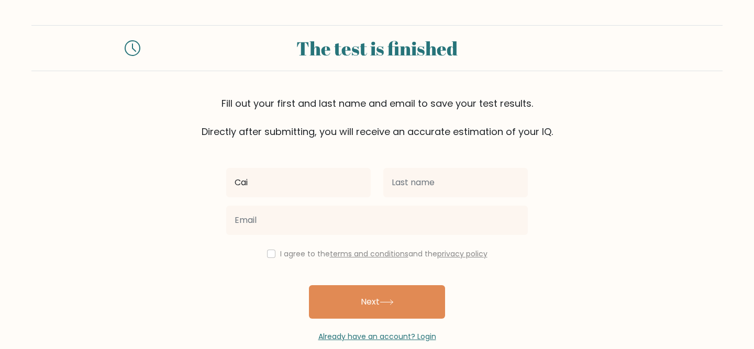
type input "Caithlin Lois"
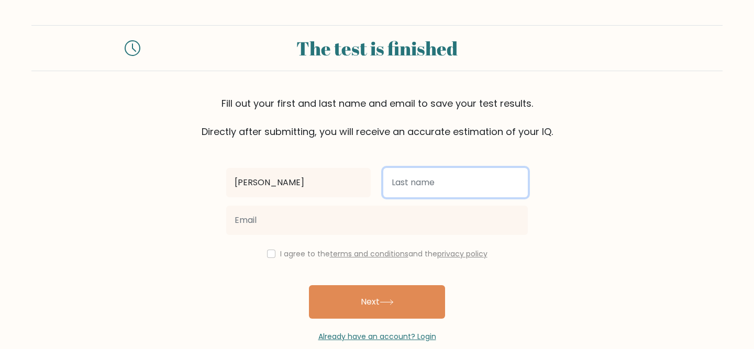
click at [445, 184] on input "text" at bounding box center [455, 182] width 144 height 29
type input "Armamento"
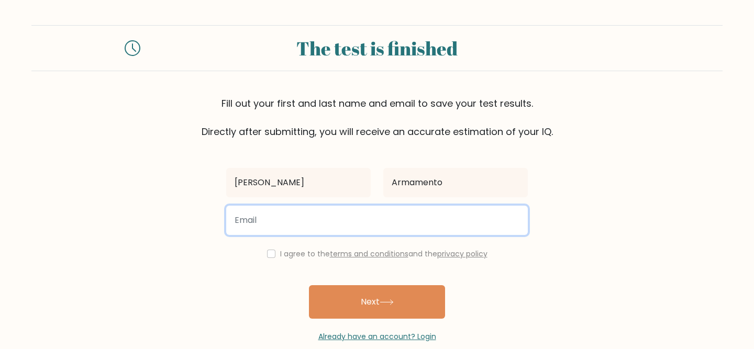
click at [355, 222] on input "email" at bounding box center [377, 220] width 302 height 29
type input "workwithcaith@gmail.com"
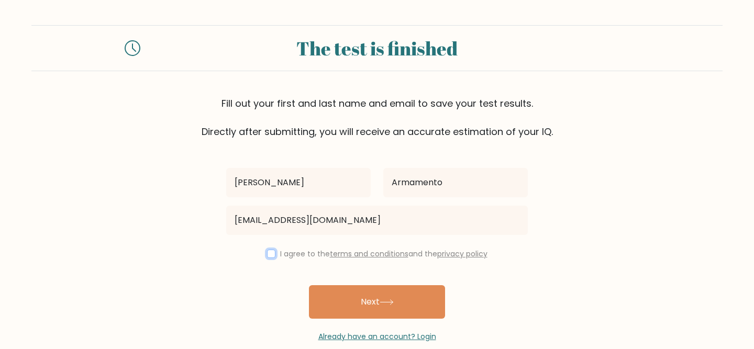
click at [270, 257] on input "checkbox" at bounding box center [271, 254] width 8 height 8
checkbox input "true"
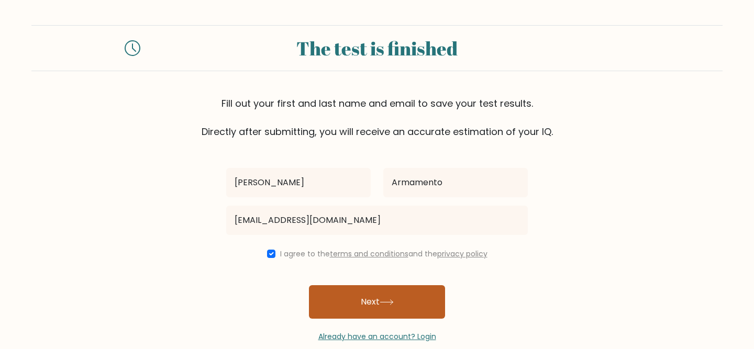
click at [332, 303] on button "Next" at bounding box center [377, 302] width 136 height 34
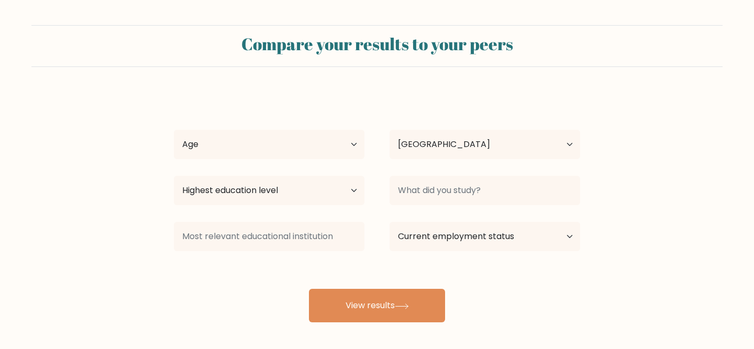
select select "PH"
click at [265, 146] on select "Age Under [DEMOGRAPHIC_DATA] [DEMOGRAPHIC_DATA] [DEMOGRAPHIC_DATA] [DEMOGRAPHIC…" at bounding box center [269, 144] width 191 height 29
select select "25_34"
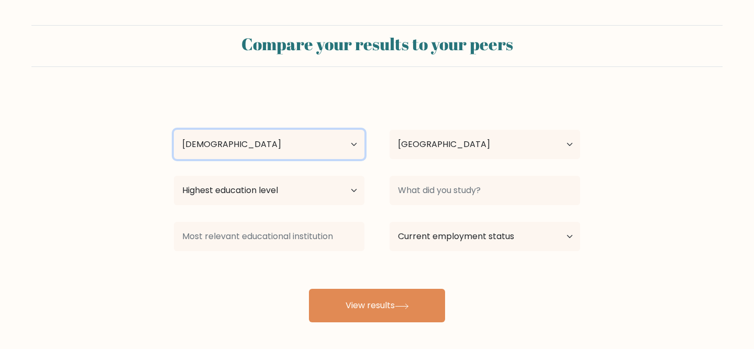
click at [174, 130] on select "Age Under [DEMOGRAPHIC_DATA] [DEMOGRAPHIC_DATA] [DEMOGRAPHIC_DATA] [DEMOGRAPHIC…" at bounding box center [269, 144] width 191 height 29
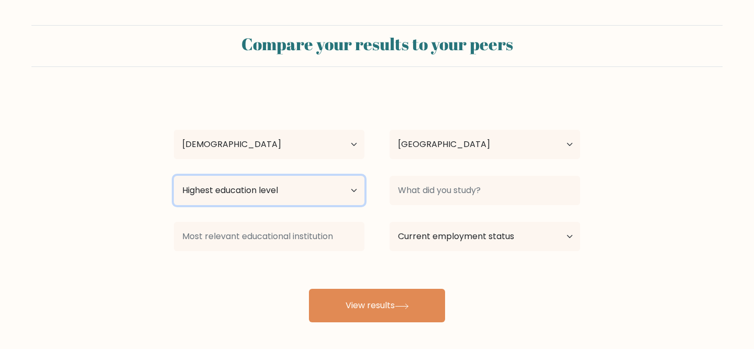
click at [294, 185] on select "Highest education level No schooling Primary Lower Secondary Upper Secondary Oc…" at bounding box center [269, 190] width 191 height 29
select select "bachelors_degree"
click at [174, 176] on select "Highest education level No schooling Primary Lower Secondary Upper Secondary Oc…" at bounding box center [269, 190] width 191 height 29
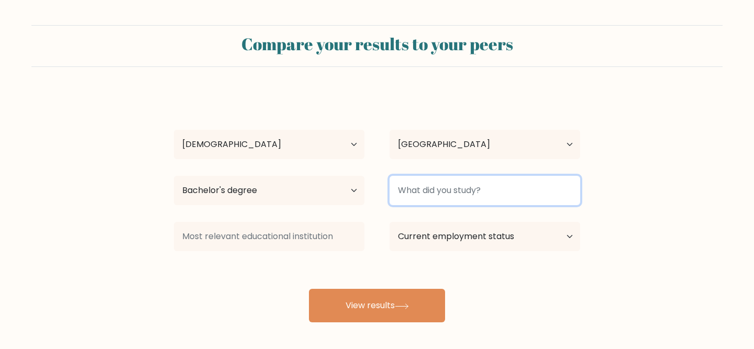
click at [442, 187] on input at bounding box center [485, 190] width 191 height 29
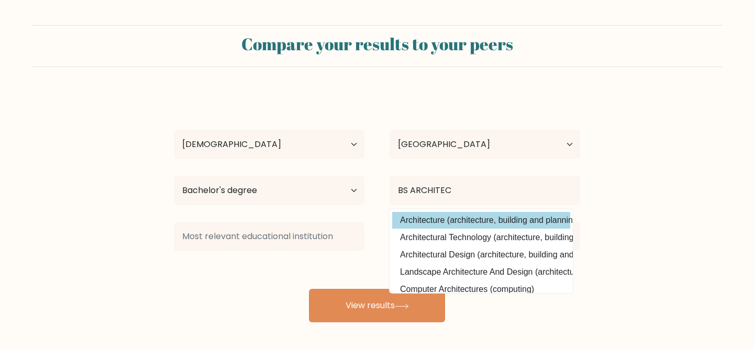
click at [470, 225] on option "Architecture (architecture, building and planning)" at bounding box center [481, 220] width 178 height 17
type input "Architecture"
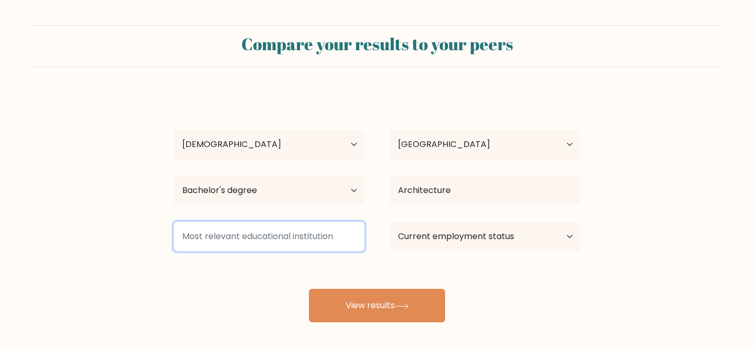
click at [302, 241] on input at bounding box center [269, 236] width 191 height 29
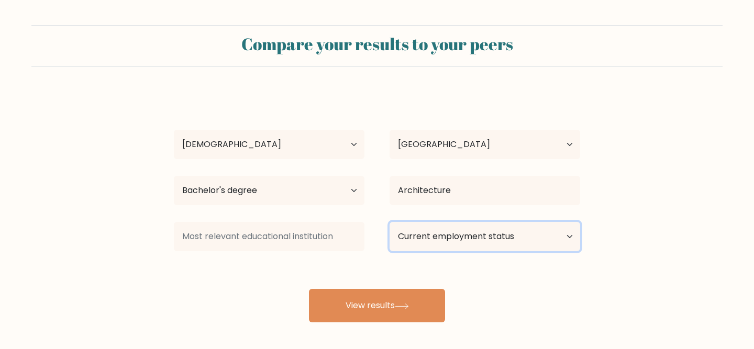
click at [443, 228] on select "Current employment status Employed Student Retired Other / prefer not to answer" at bounding box center [485, 236] width 191 height 29
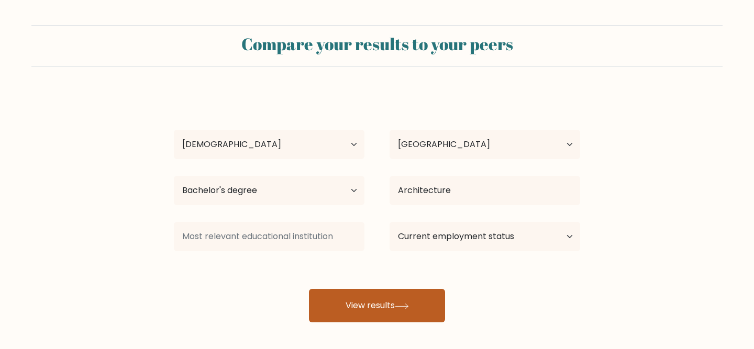
click at [375, 311] on button "View results" at bounding box center [377, 306] width 136 height 34
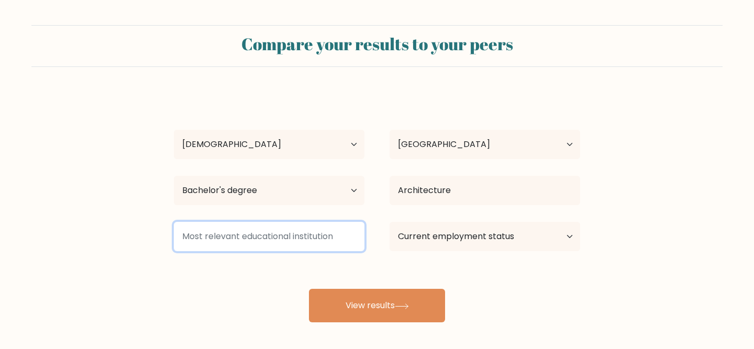
click at [287, 240] on input at bounding box center [269, 236] width 191 height 29
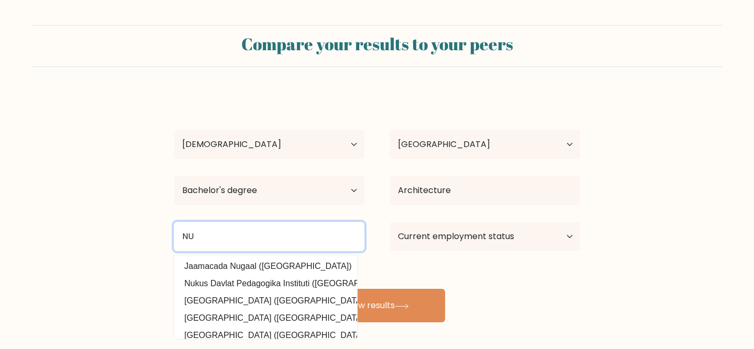
type input "NU"
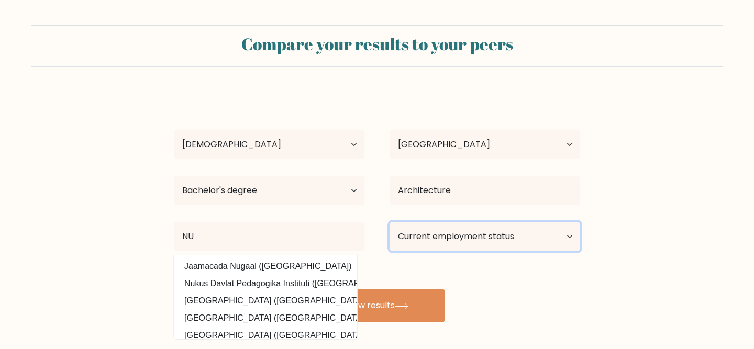
click at [492, 240] on select "Current employment status Employed Student Retired Other / prefer not to answer" at bounding box center [485, 236] width 191 height 29
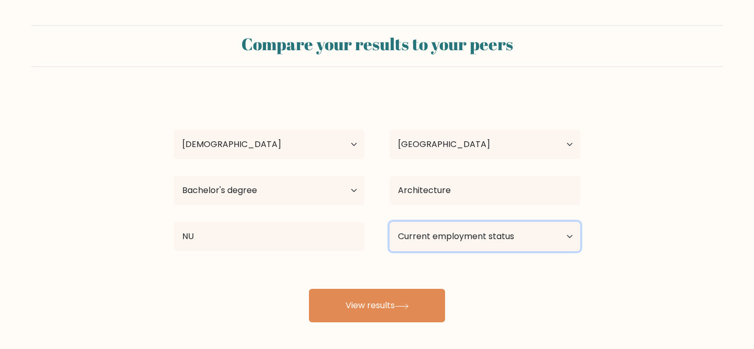
select select "other"
click at [390, 222] on select "Current employment status Employed Student Retired Other / prefer not to answer" at bounding box center [485, 236] width 191 height 29
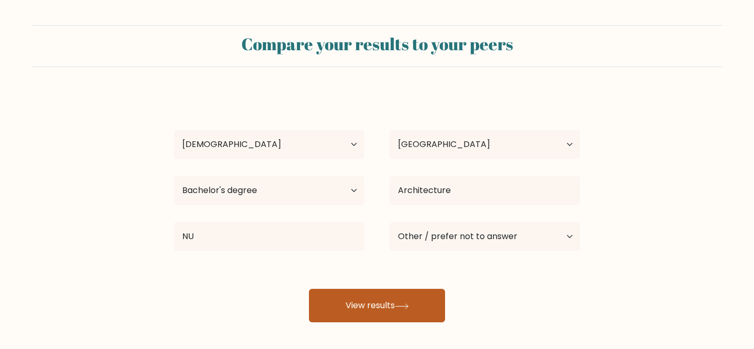
click at [364, 302] on button "View results" at bounding box center [377, 306] width 136 height 34
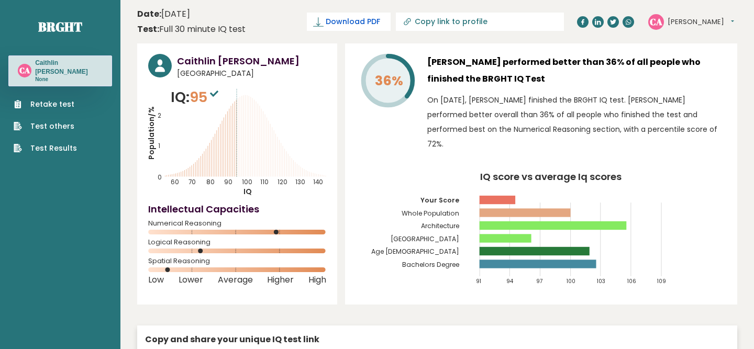
click at [380, 23] on span "Download PDF" at bounding box center [353, 21] width 54 height 11
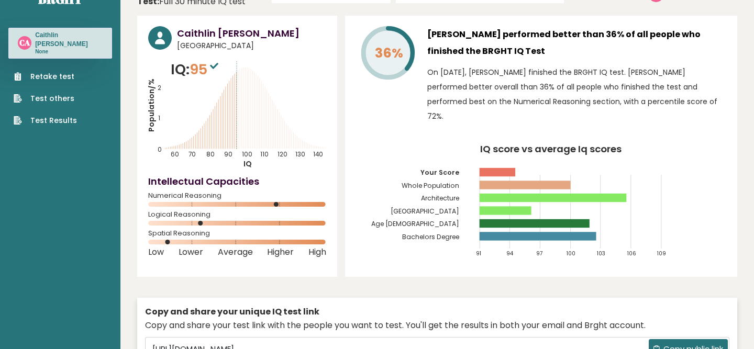
scroll to position [27, 0]
